Goal: Task Accomplishment & Management: Complete application form

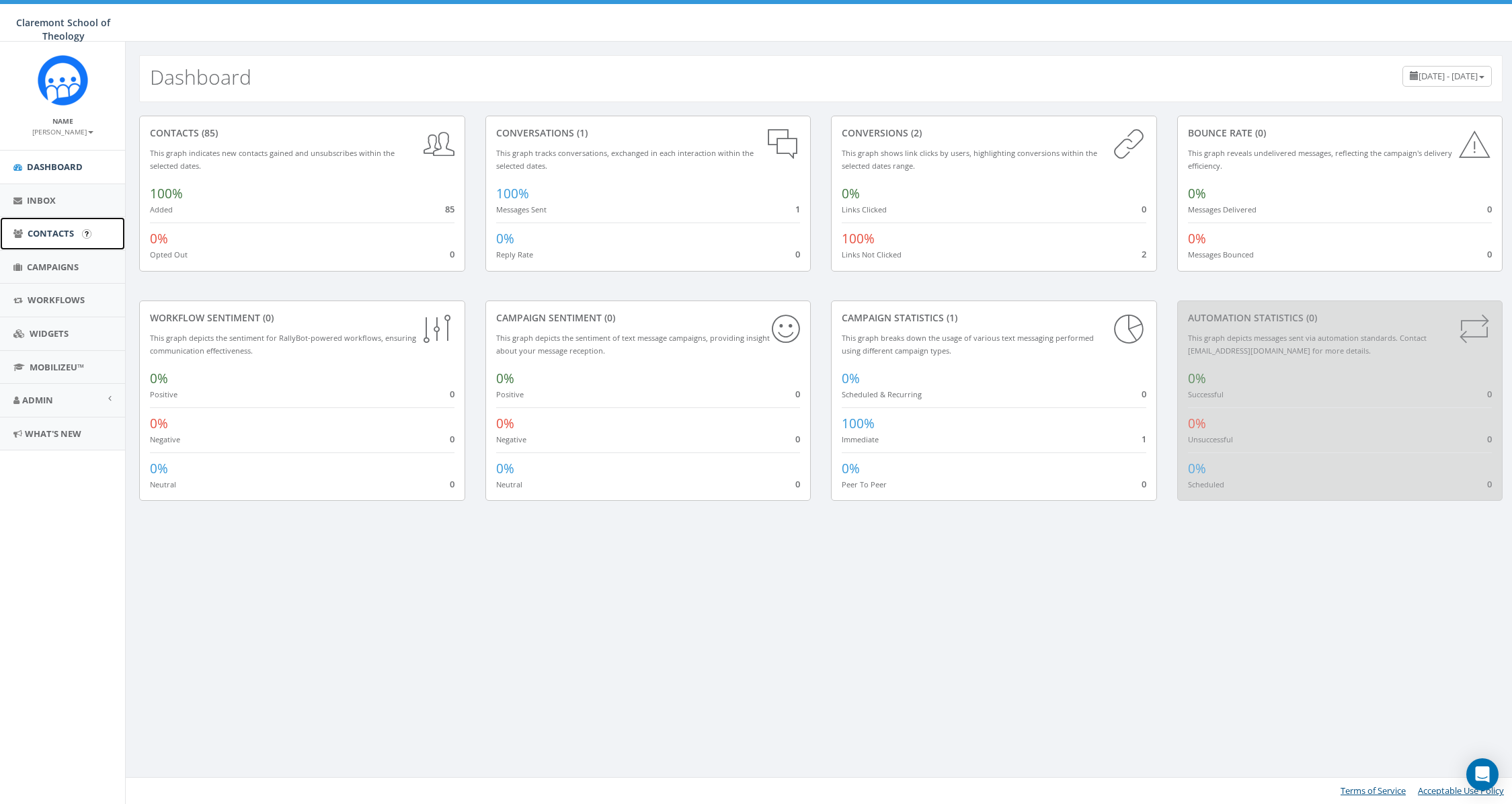
click at [77, 235] on link "Contacts" at bounding box center [62, 233] width 125 height 33
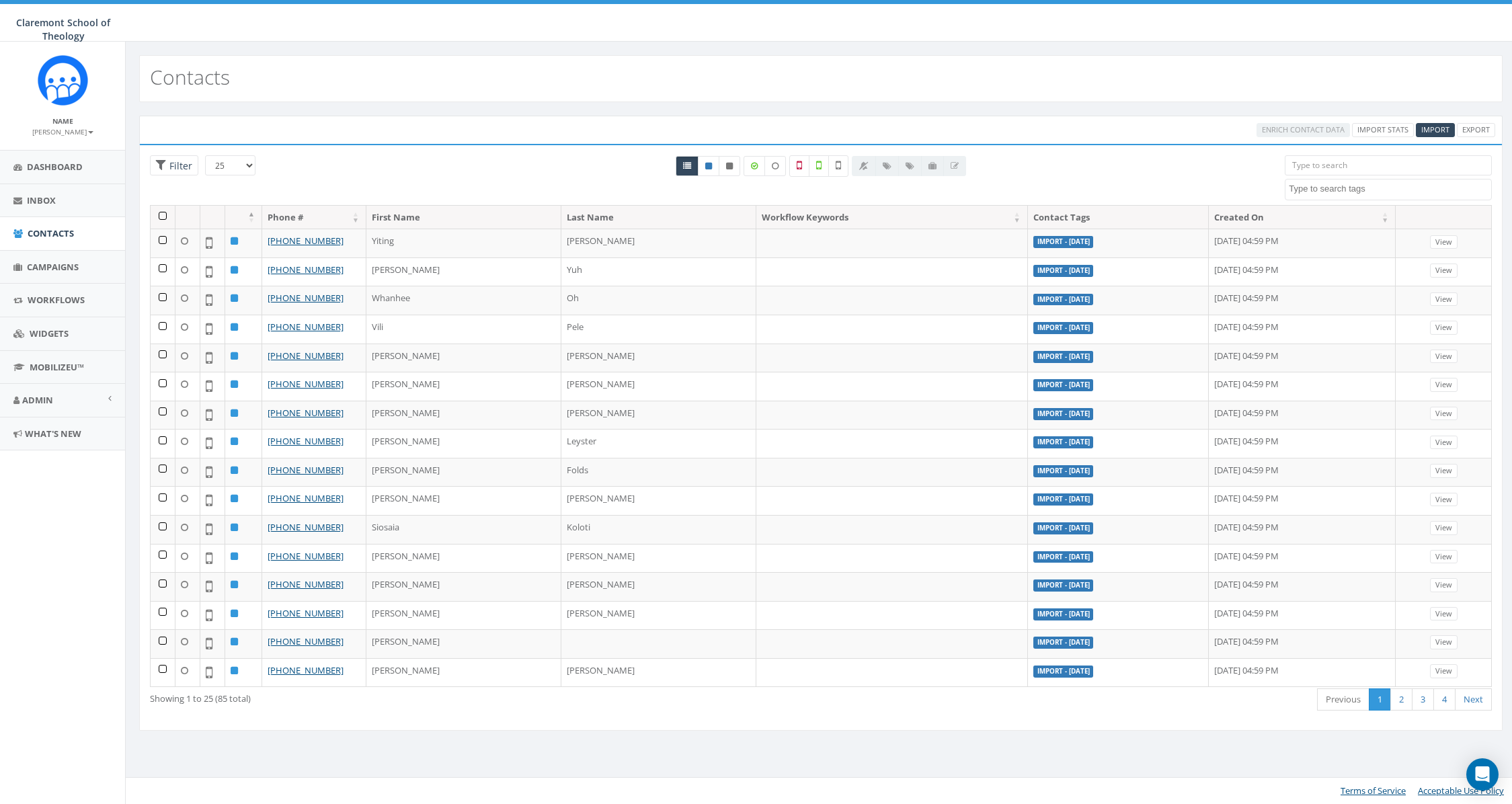
select select
click at [1440, 127] on span "Import" at bounding box center [1435, 129] width 28 height 10
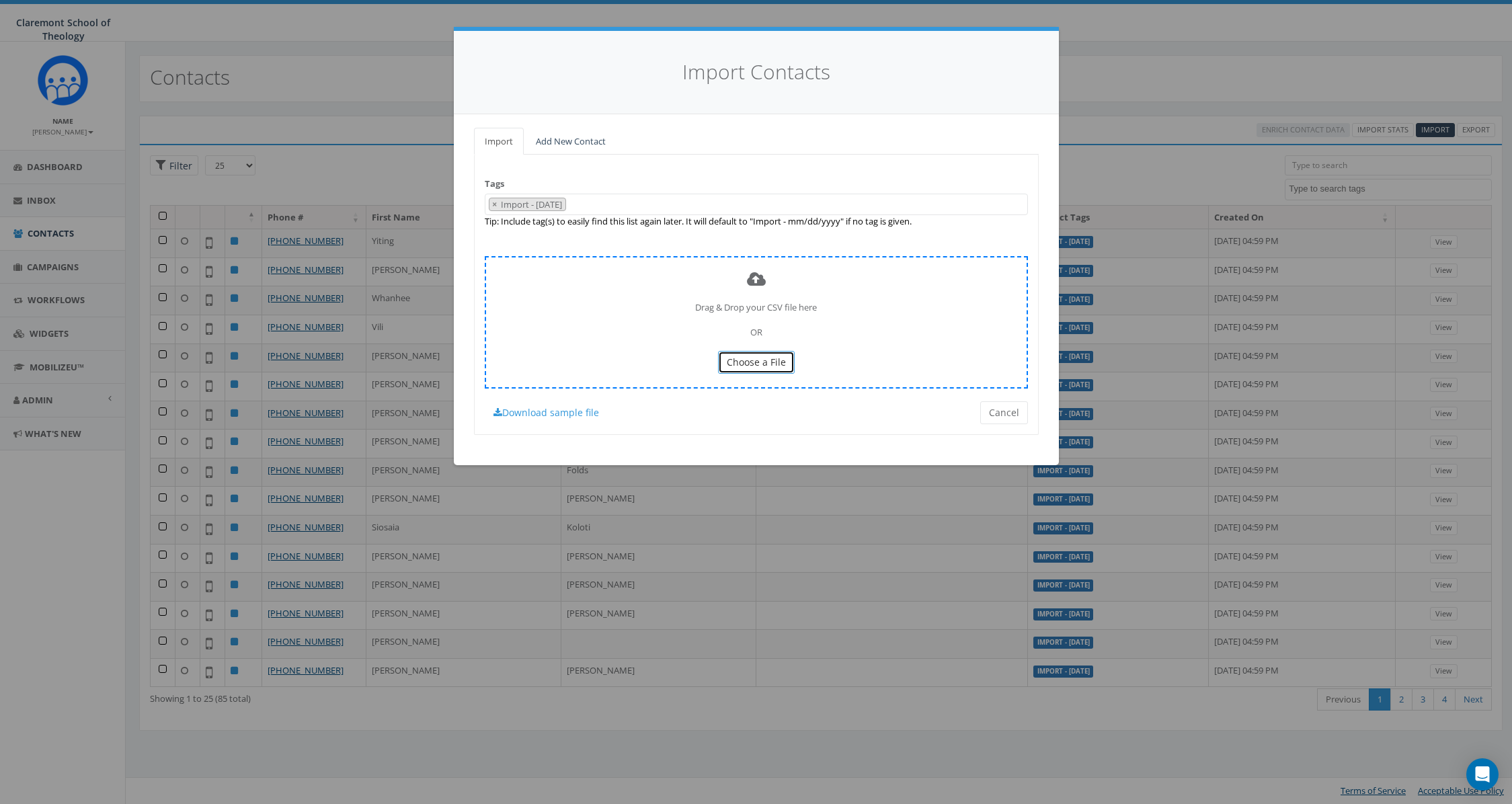
click at [739, 363] on span "Choose a File" at bounding box center [757, 362] width 59 height 13
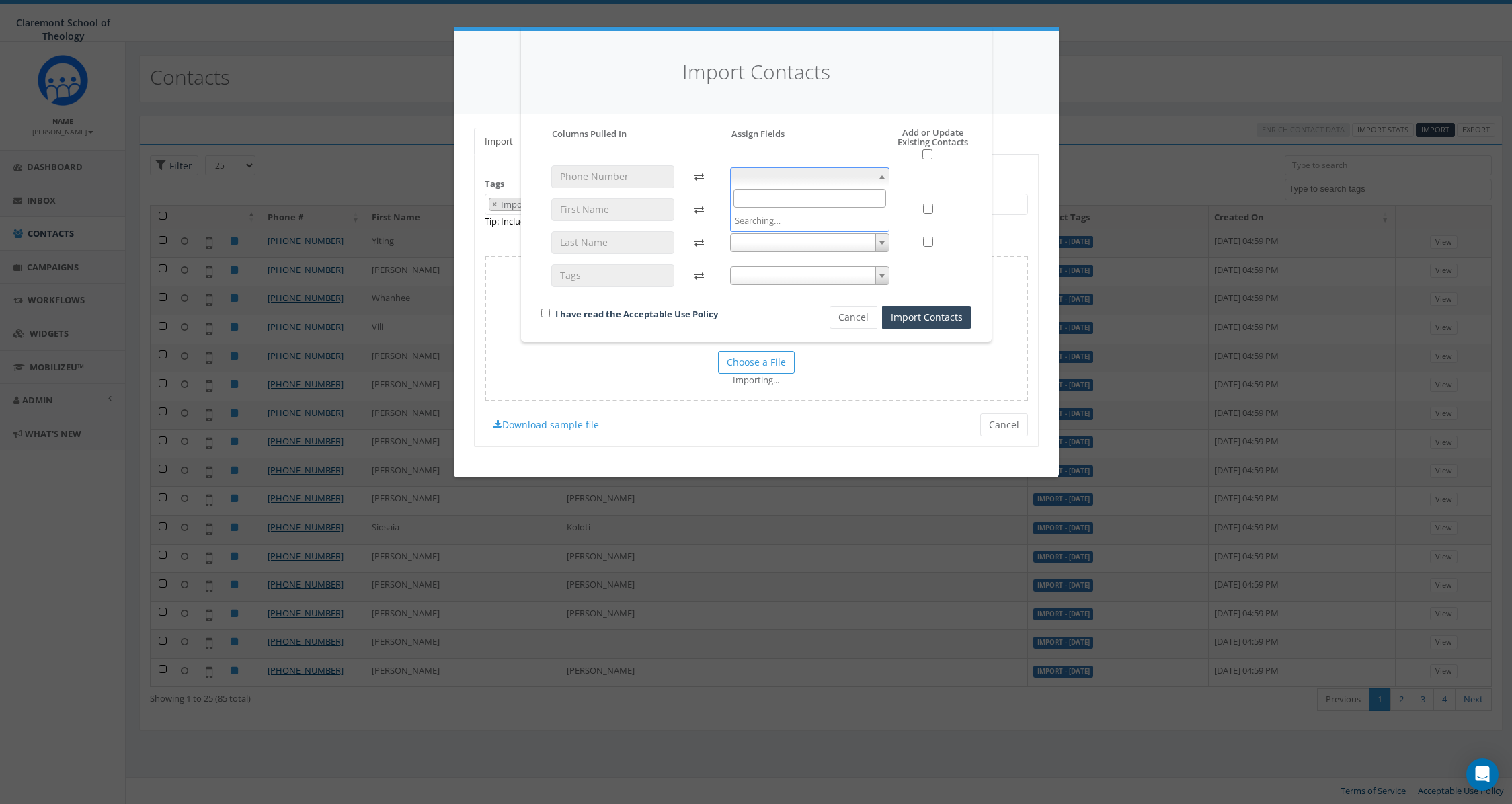
click at [802, 174] on span at bounding box center [810, 177] width 159 height 19
select select "phone_number"
click at [794, 209] on span at bounding box center [810, 210] width 159 height 19
select select "first_name"
drag, startPoint x: 782, startPoint y: 239, endPoint x: 775, endPoint y: 292, distance: 53.5
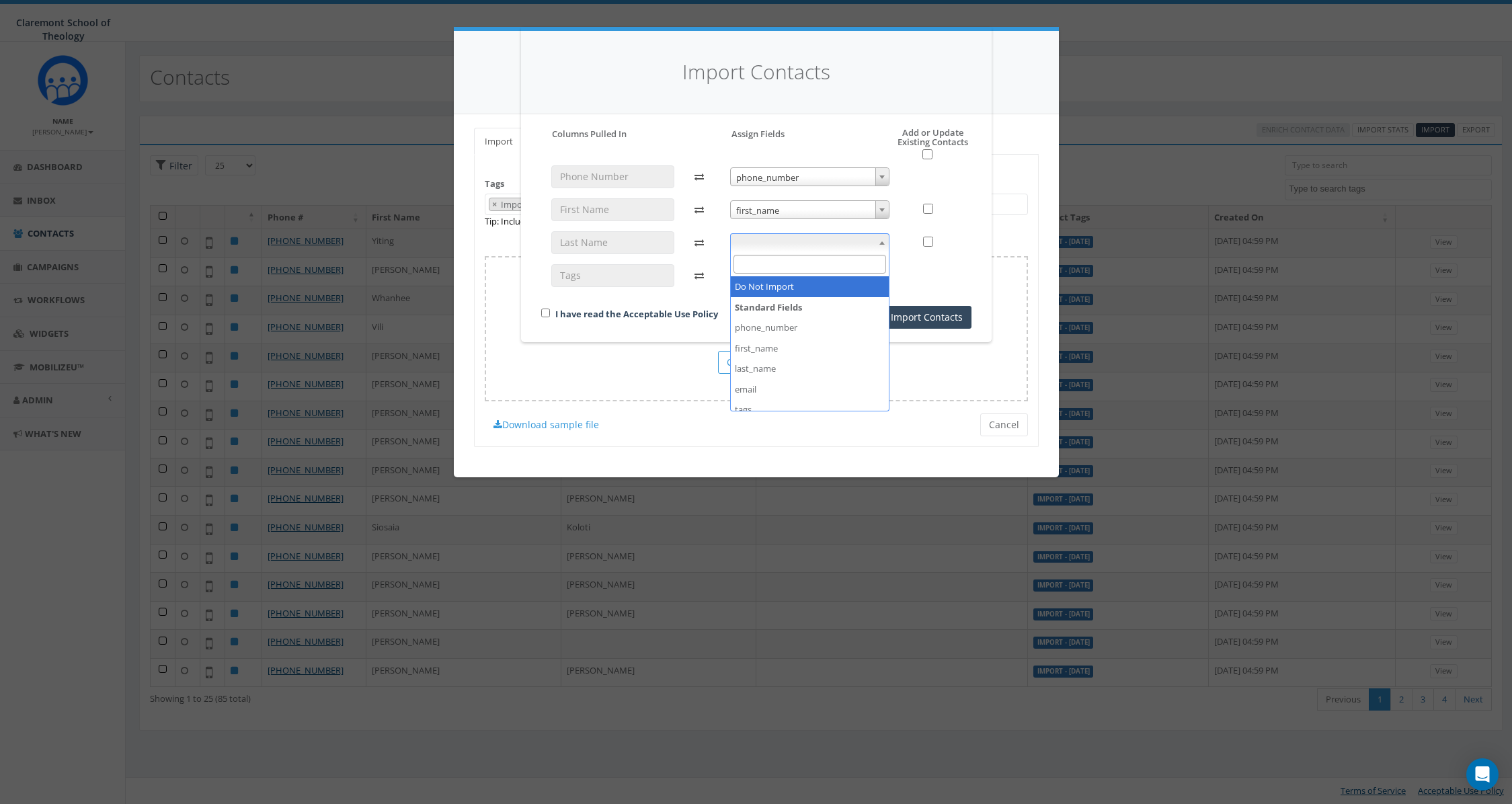
click at [782, 240] on span at bounding box center [810, 243] width 159 height 19
select select "last_name"
click at [792, 272] on span at bounding box center [810, 276] width 159 height 19
click at [778, 279] on span "tags" at bounding box center [810, 276] width 158 height 19
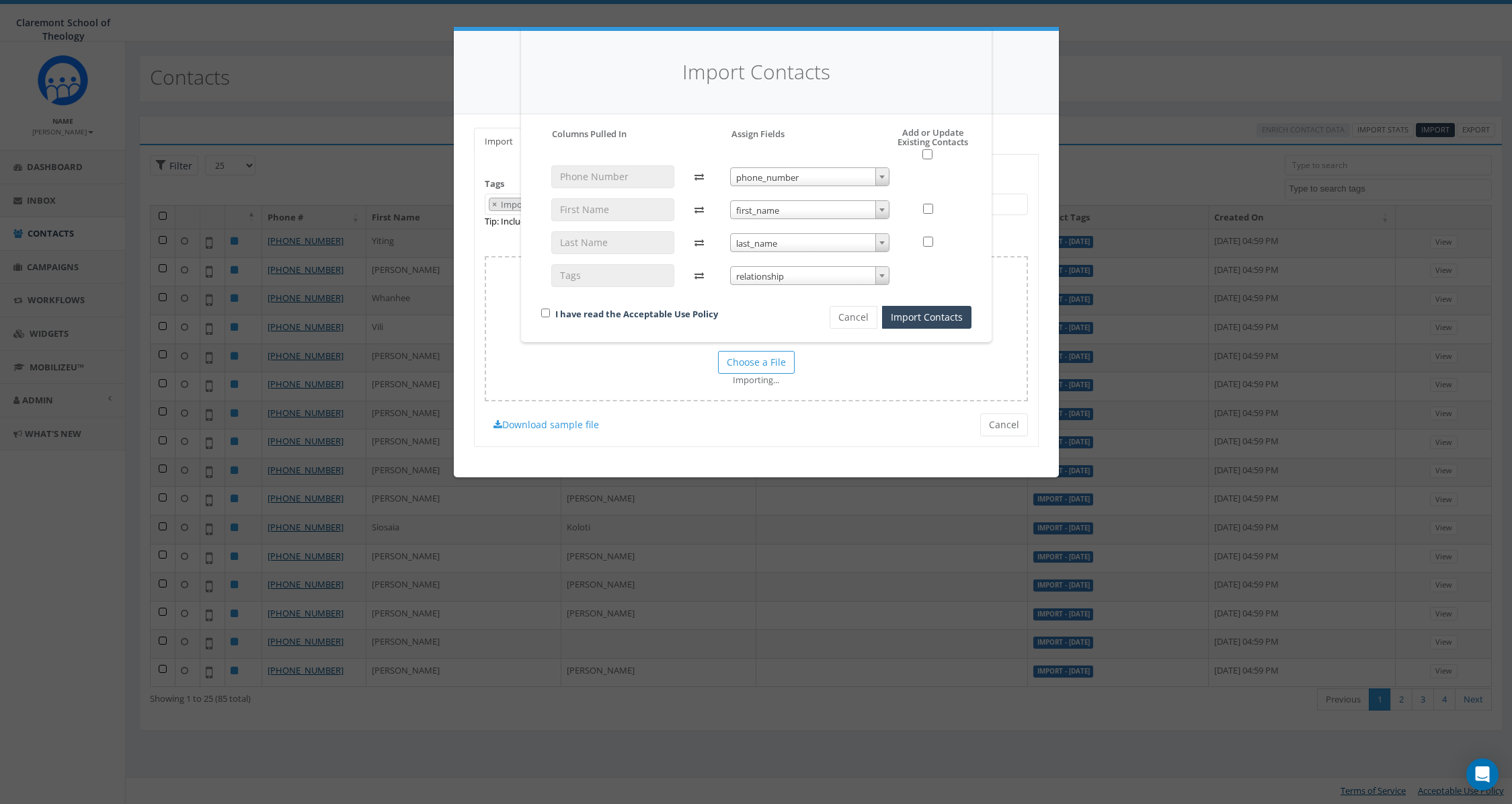
click at [766, 277] on span "relationship" at bounding box center [810, 276] width 158 height 19
select select "tags"
click at [546, 312] on input "checkbox" at bounding box center [545, 312] width 9 height 9
checkbox input "true"
click at [935, 316] on button "Import Contacts" at bounding box center [927, 317] width 90 height 23
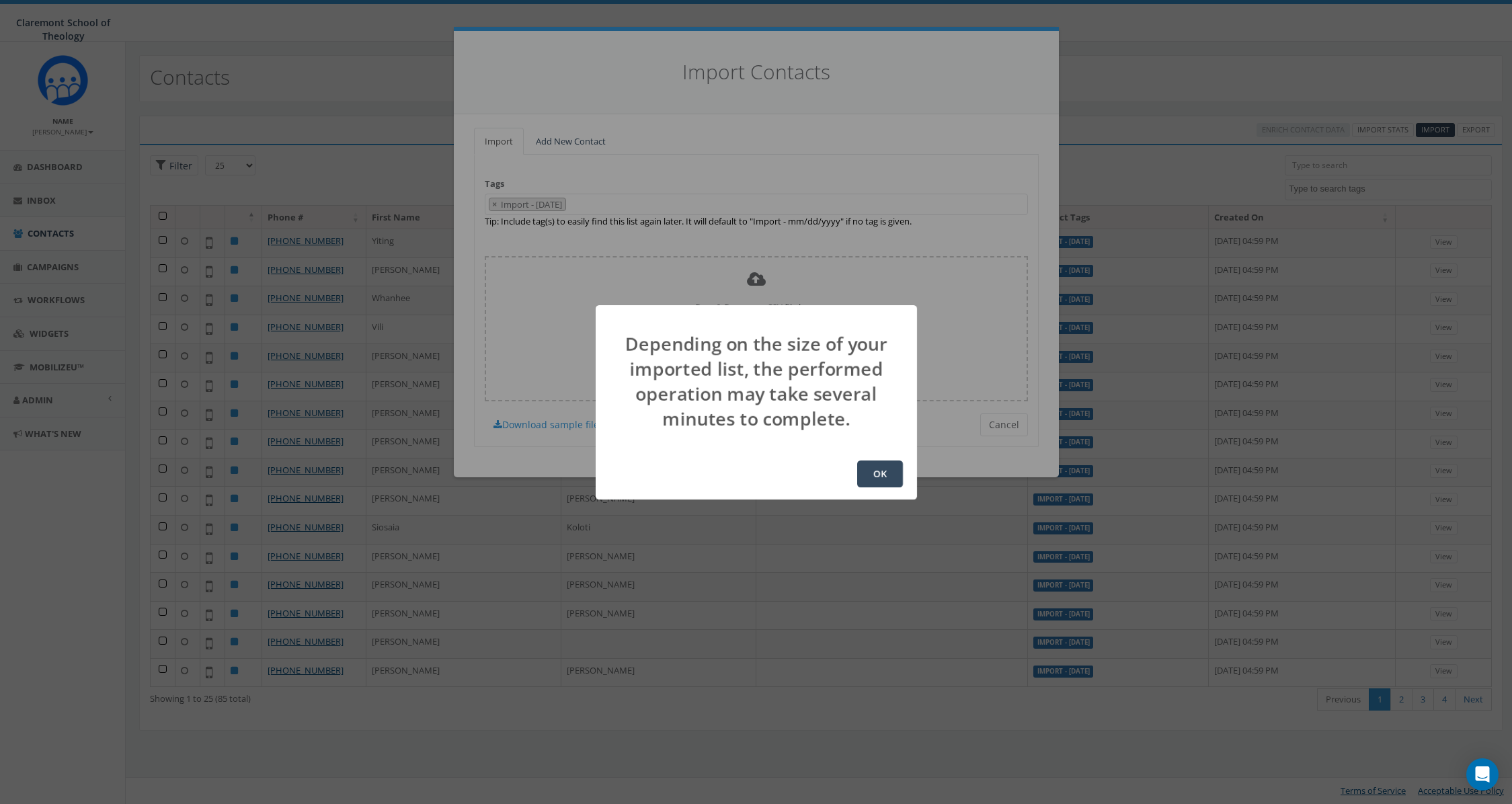
click at [883, 476] on button "OK" at bounding box center [880, 474] width 46 height 27
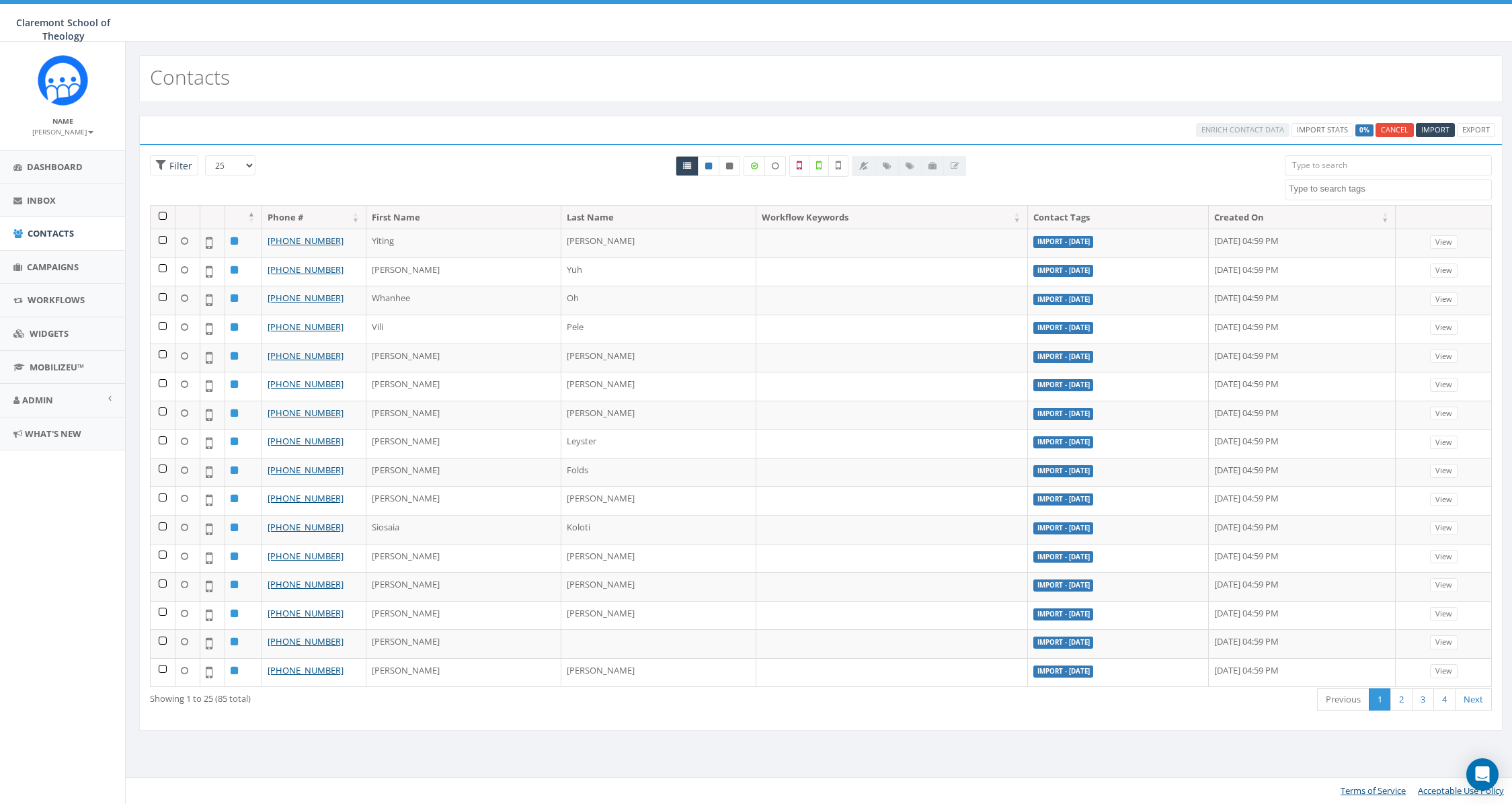
select select
click at [1446, 701] on link "4" at bounding box center [1445, 700] width 22 height 22
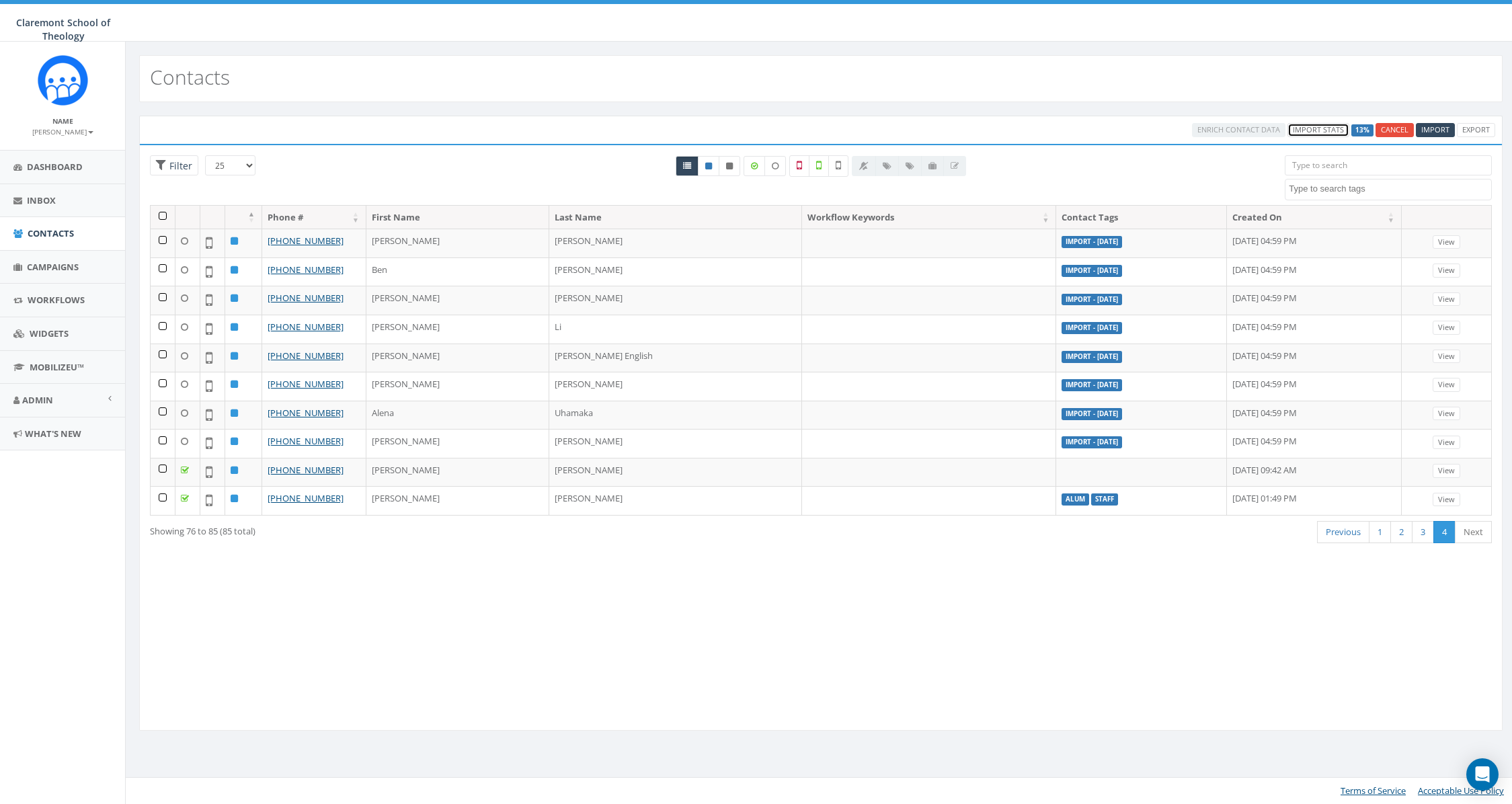
click at [1305, 130] on link "Import Stats" at bounding box center [1318, 131] width 62 height 14
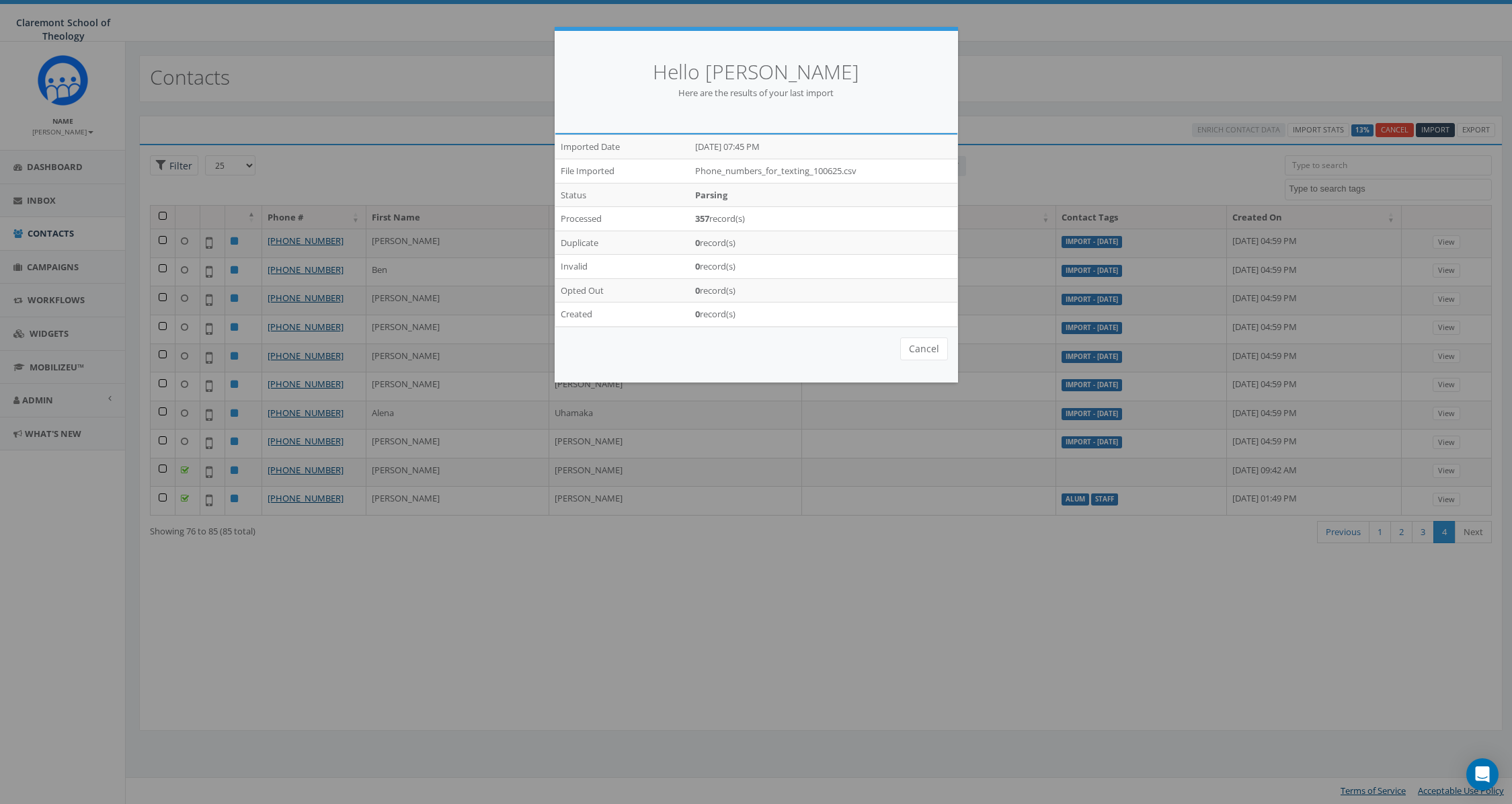
click at [870, 514] on div "Hello [PERSON_NAME] Here are the results of your last import /imports/7902/expo…" at bounding box center [756, 402] width 1512 height 804
click at [922, 353] on button "Cancel" at bounding box center [924, 349] width 48 height 23
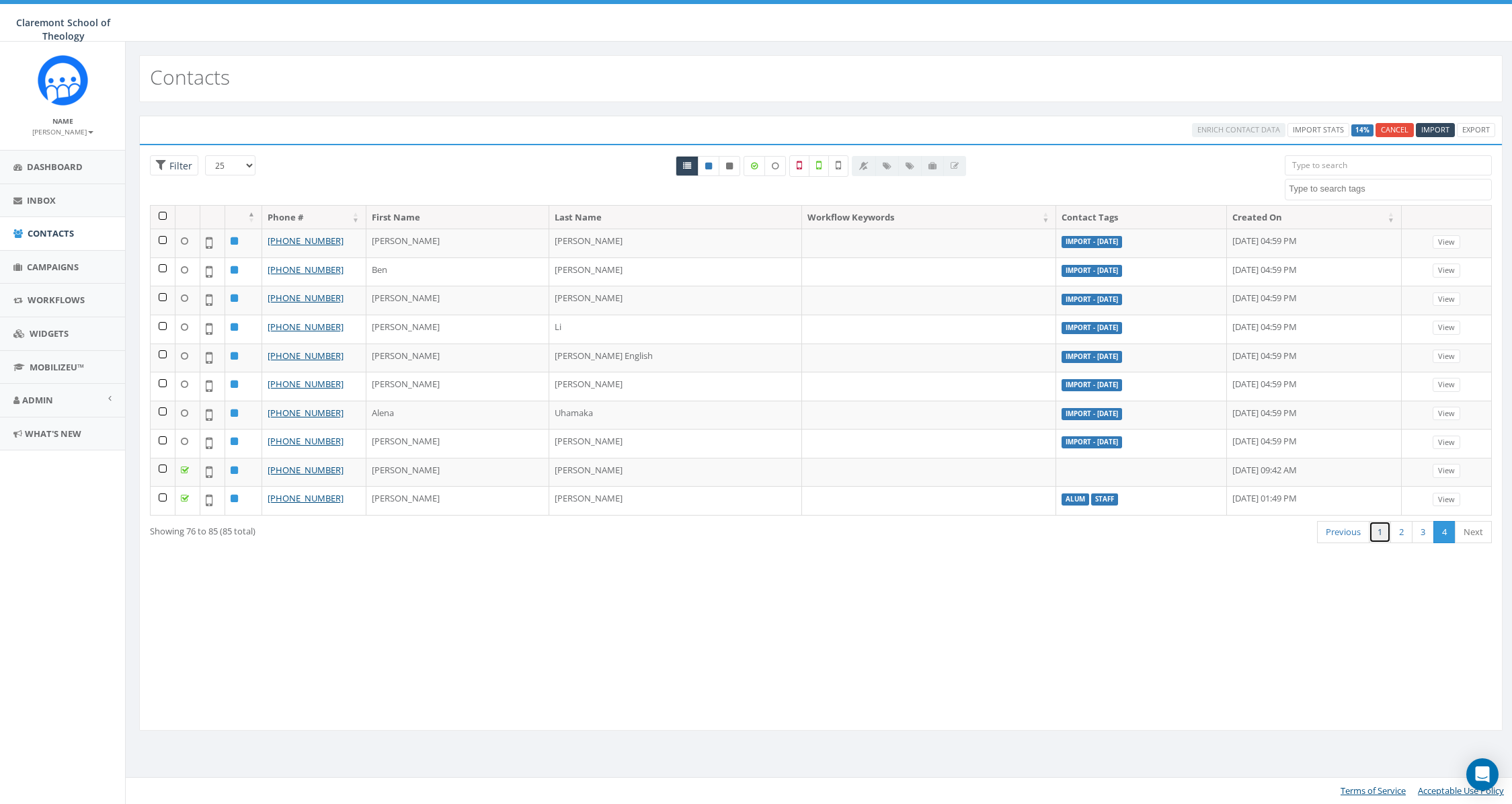
click at [1385, 534] on link "1" at bounding box center [1381, 533] width 22 height 22
